Goal: Navigation & Orientation: Find specific page/section

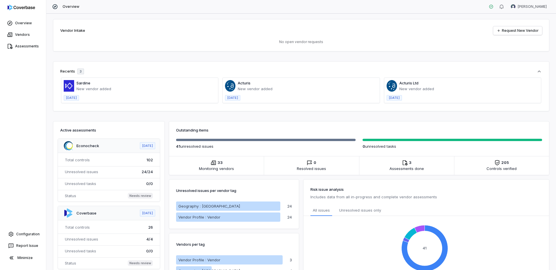
click at [82, 96] on span at bounding box center [139, 90] width 157 height 25
click at [26, 13] on div at bounding box center [23, 8] width 46 height 17
click at [25, 9] on img at bounding box center [22, 8] width 28 height 6
click at [20, 21] on link "Overview" at bounding box center [23, 23] width 44 height 10
click at [17, 32] on link "Vendors" at bounding box center [23, 35] width 44 height 10
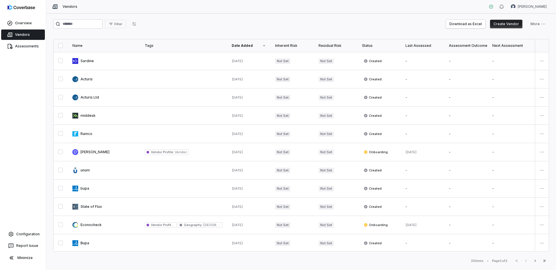
scroll to position [259, 0]
